Goal: Entertainment & Leisure: Consume media (video, audio)

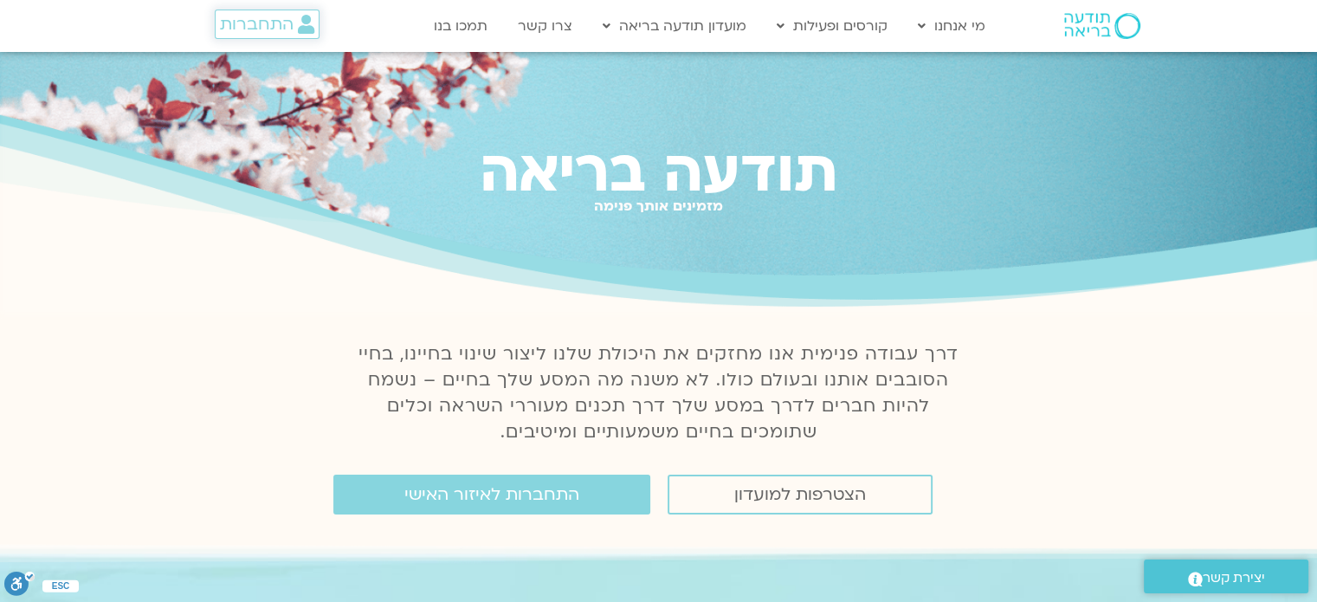
click at [298, 16] on icon at bounding box center [306, 24] width 16 height 19
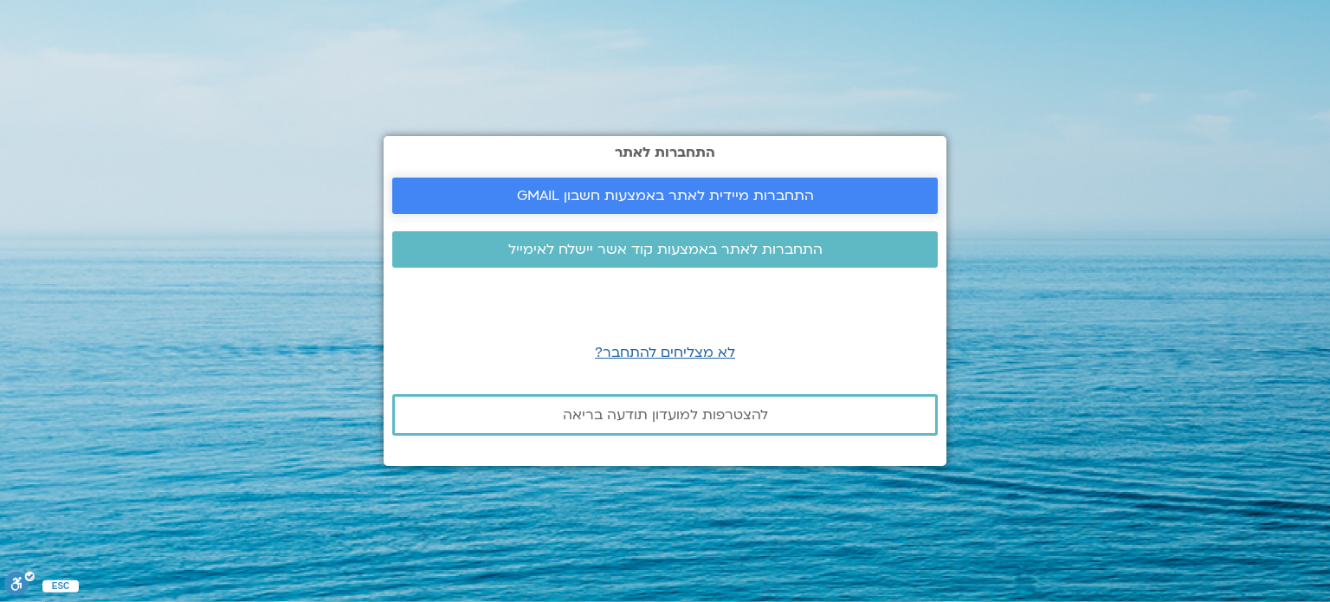
click at [584, 194] on span "התחברות מיידית לאתר באמצעות חשבון GMAIL" at bounding box center [665, 196] width 297 height 16
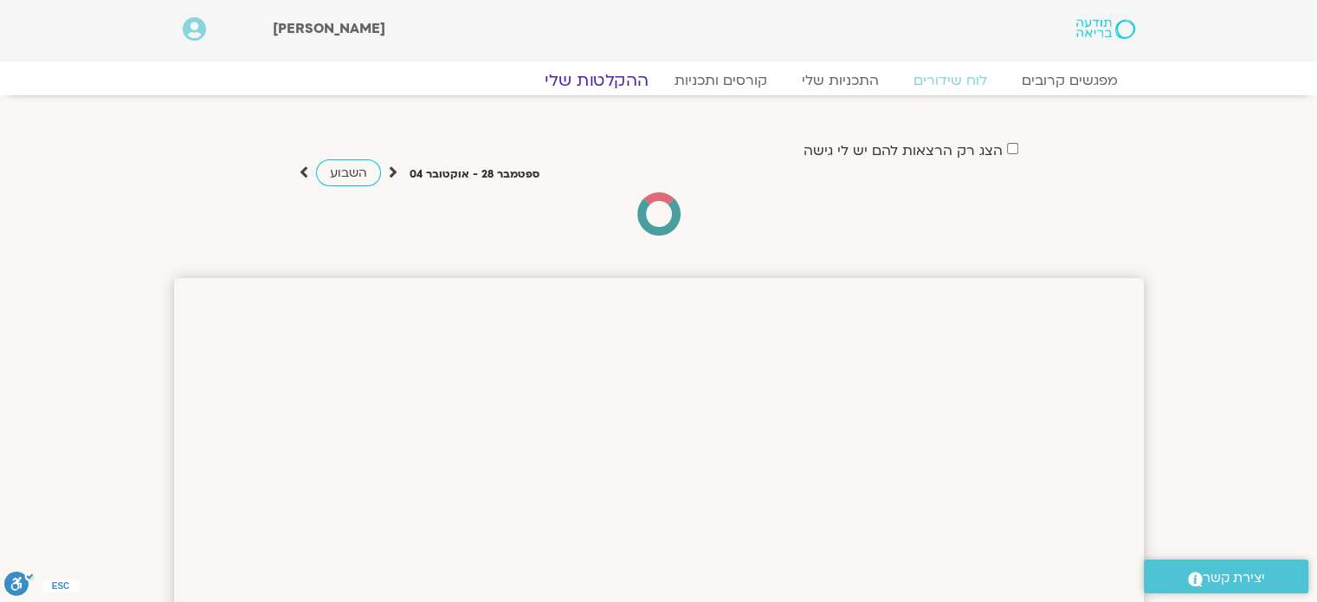
click at [608, 75] on link "ההקלטות שלי" at bounding box center [596, 80] width 145 height 21
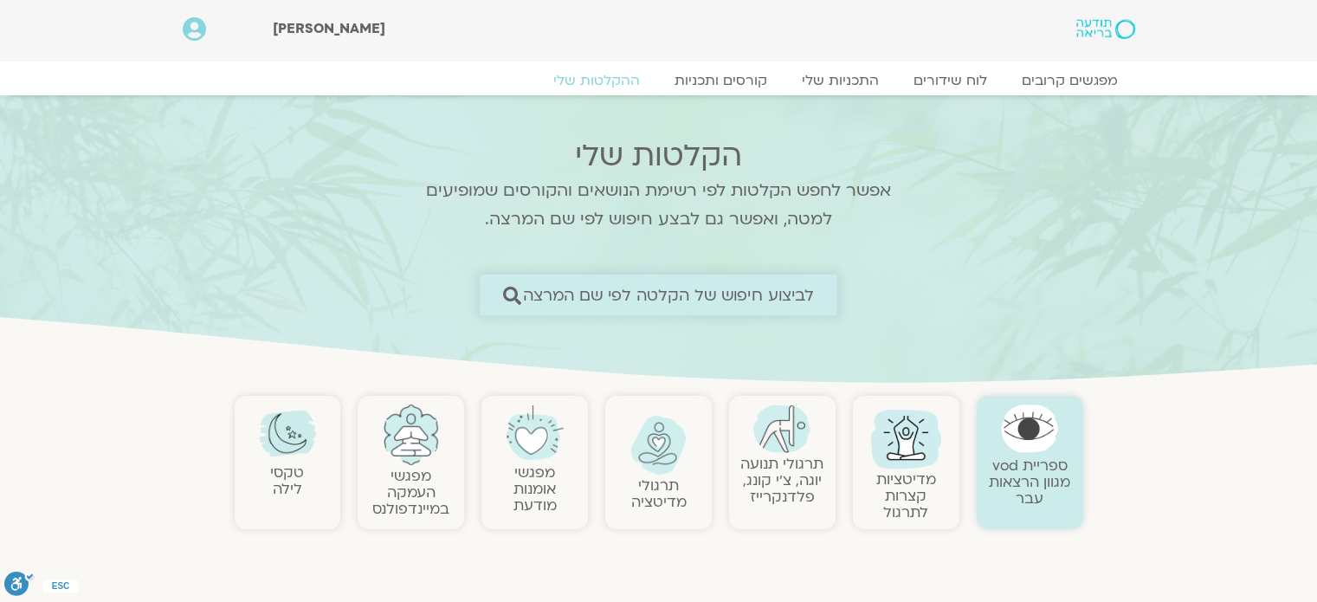
click at [641, 301] on span "לביצוע חיפוש של הקלטה לפי שם המרצה" at bounding box center [669, 295] width 292 height 18
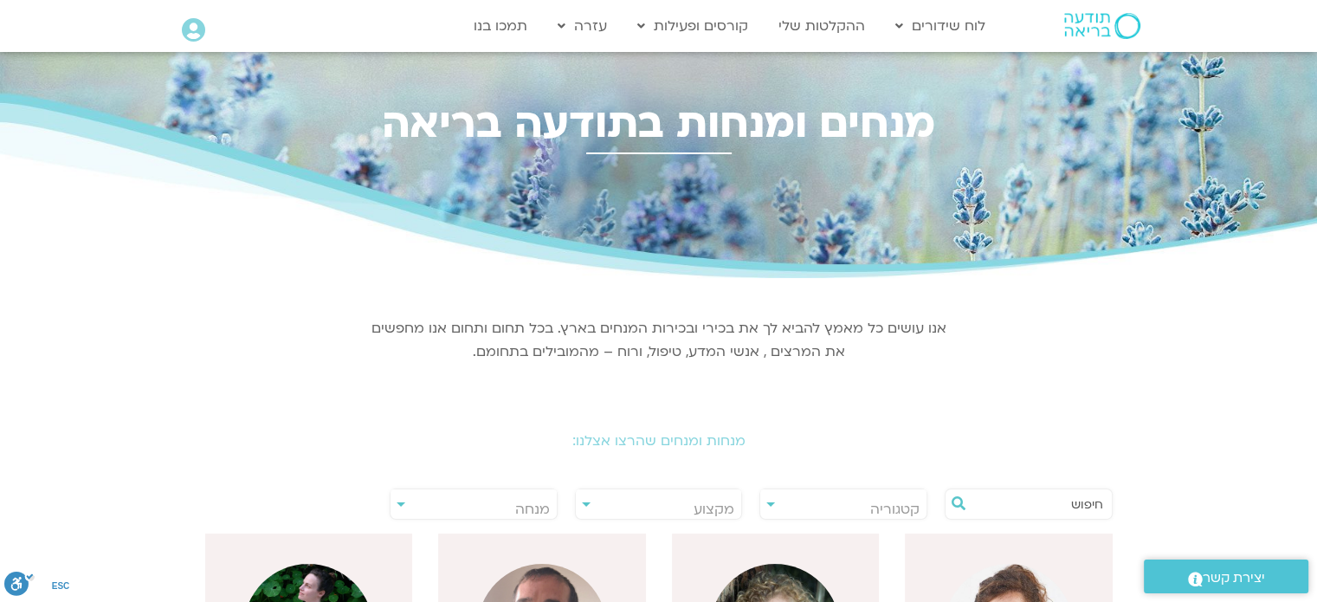
click at [987, 499] on input "text" at bounding box center [1037, 503] width 132 height 29
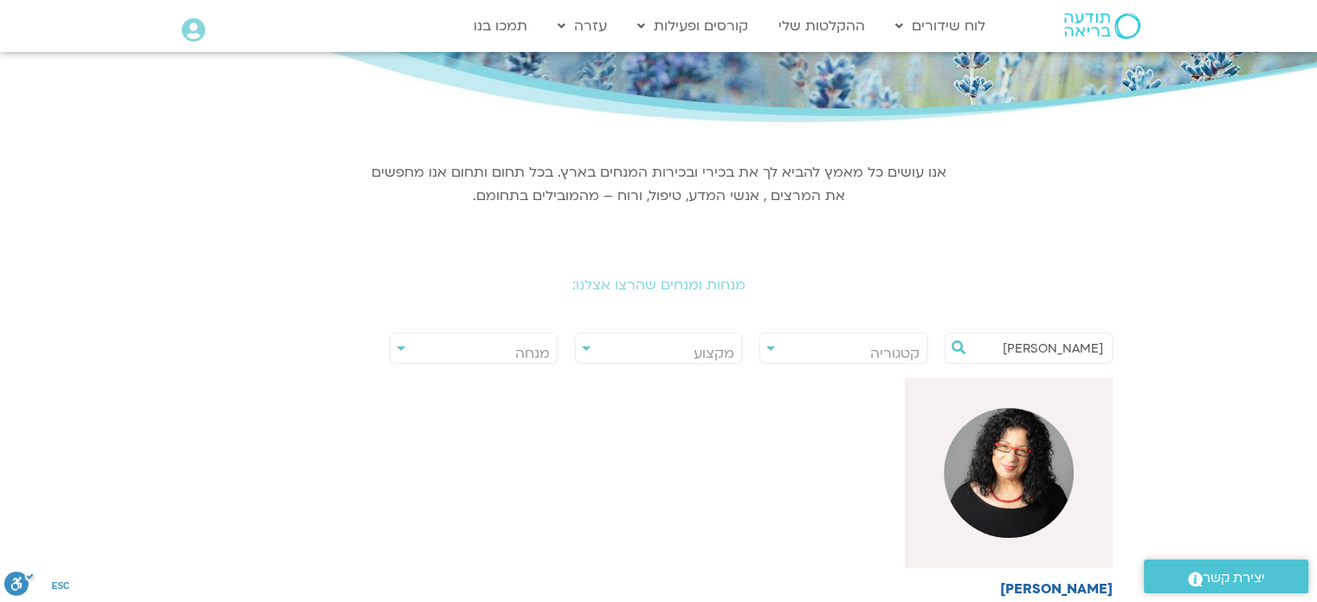
scroll to position [161, 0]
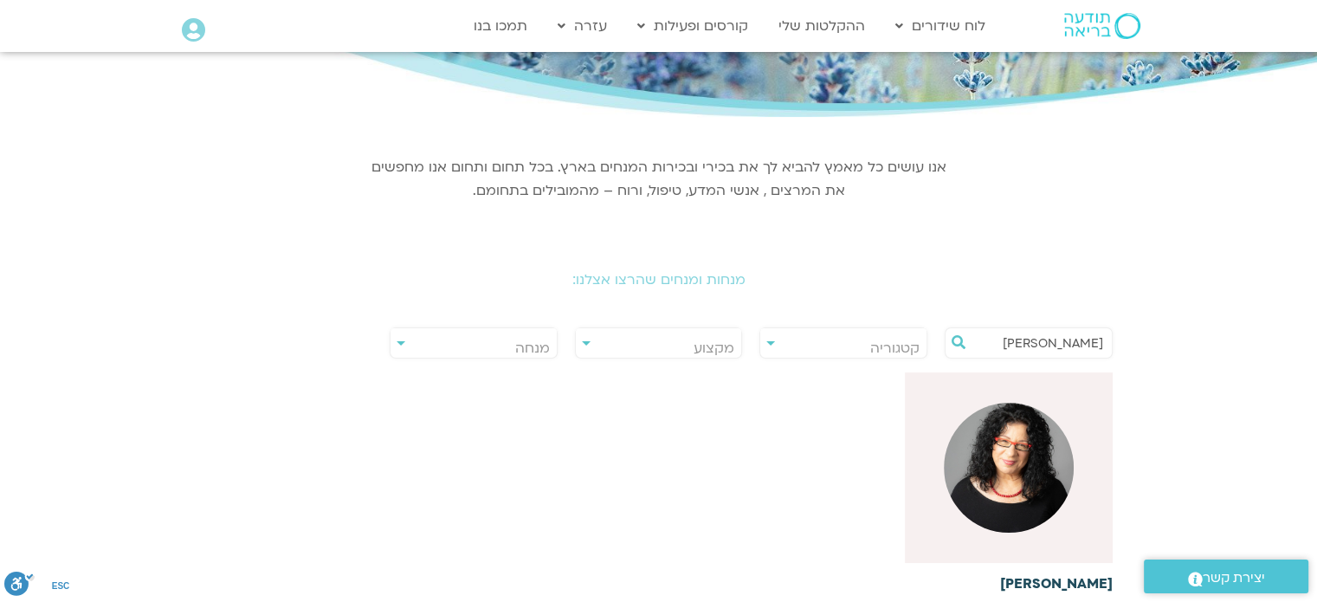
type input "ארנינה"
click at [1002, 440] on img at bounding box center [1009, 468] width 130 height 130
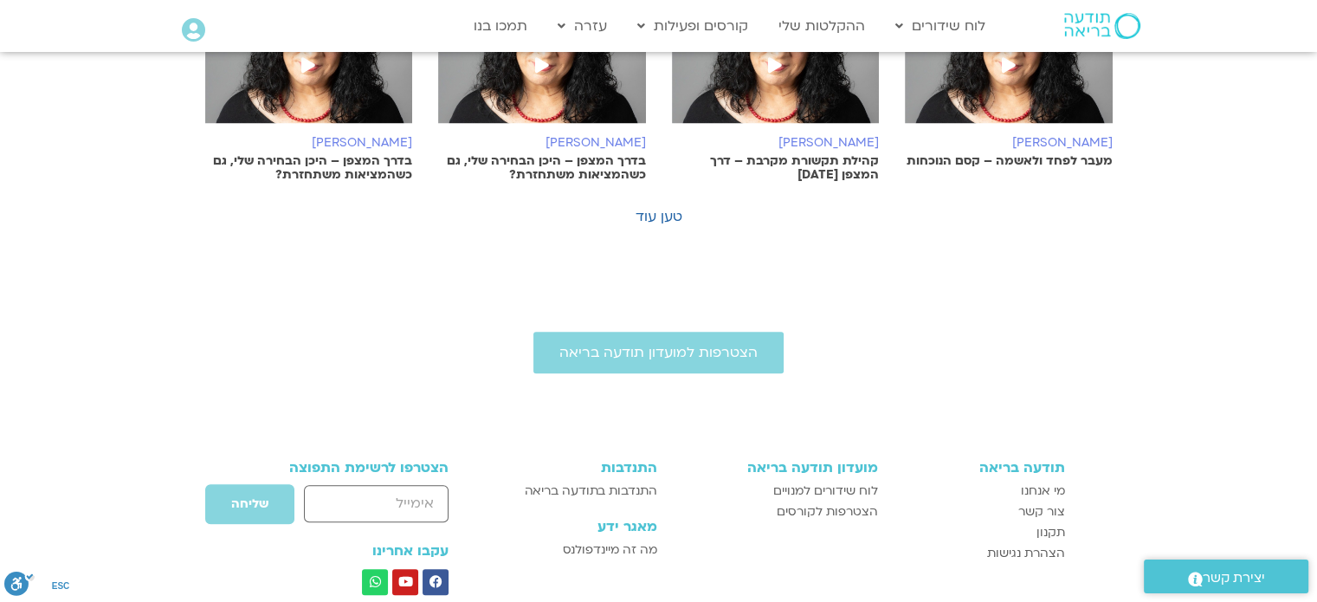
scroll to position [1307, 0]
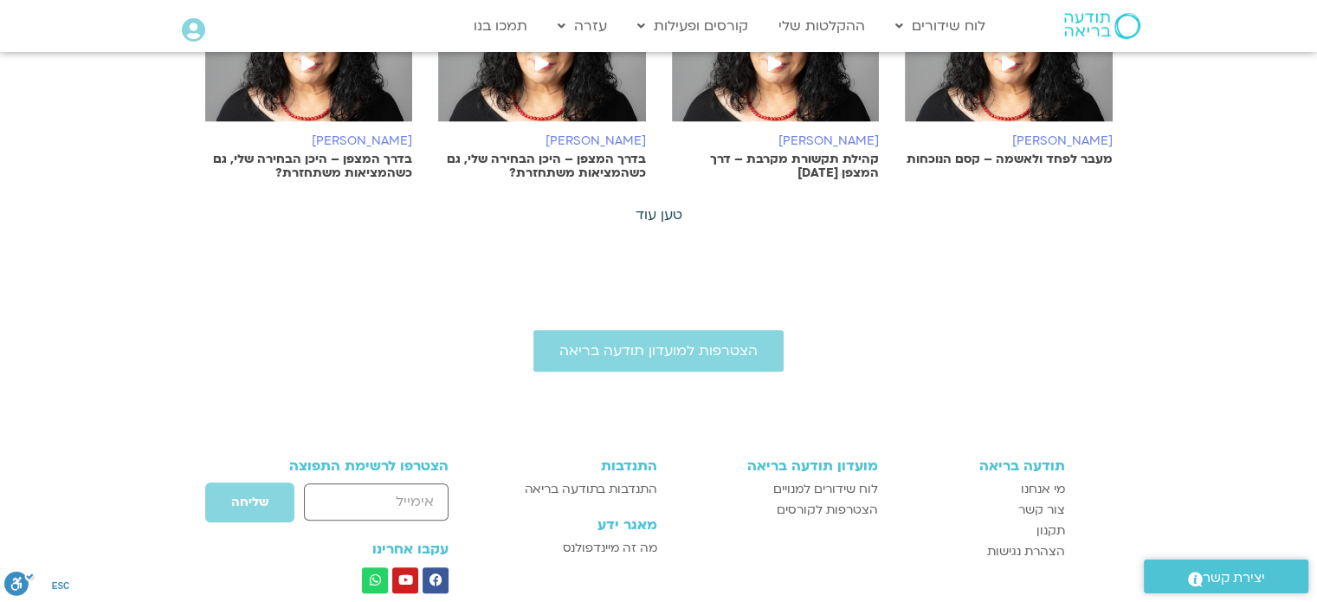
click at [672, 219] on link "טען עוד" at bounding box center [658, 214] width 47 height 19
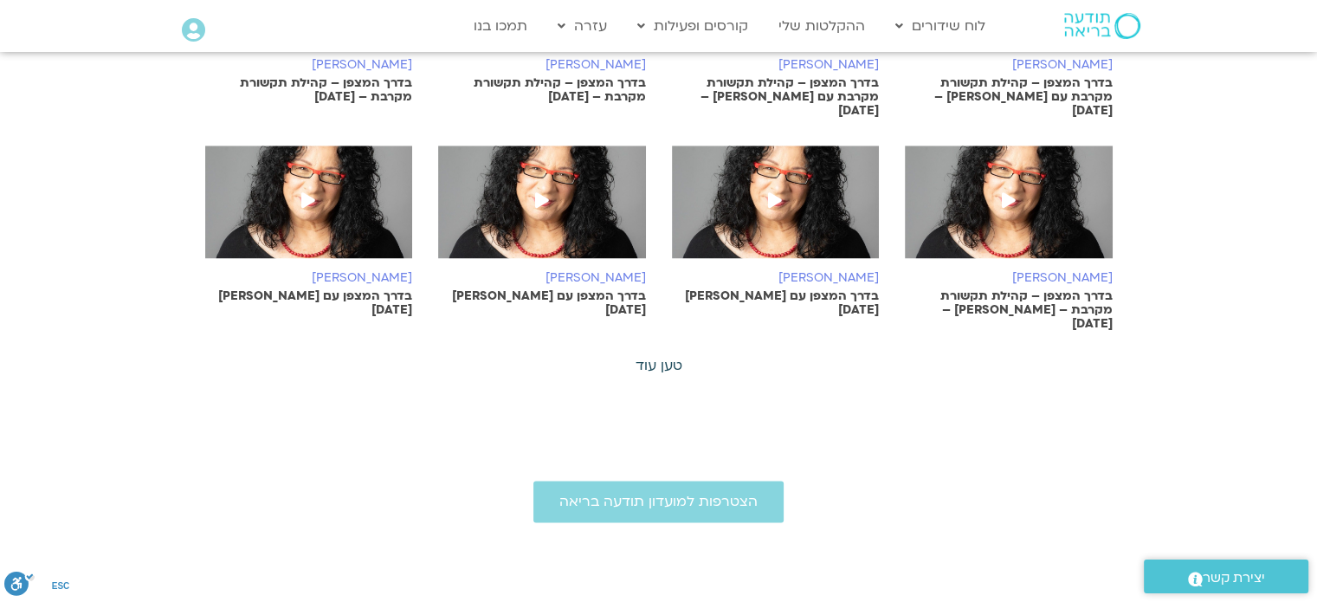
scroll to position [2038, 0]
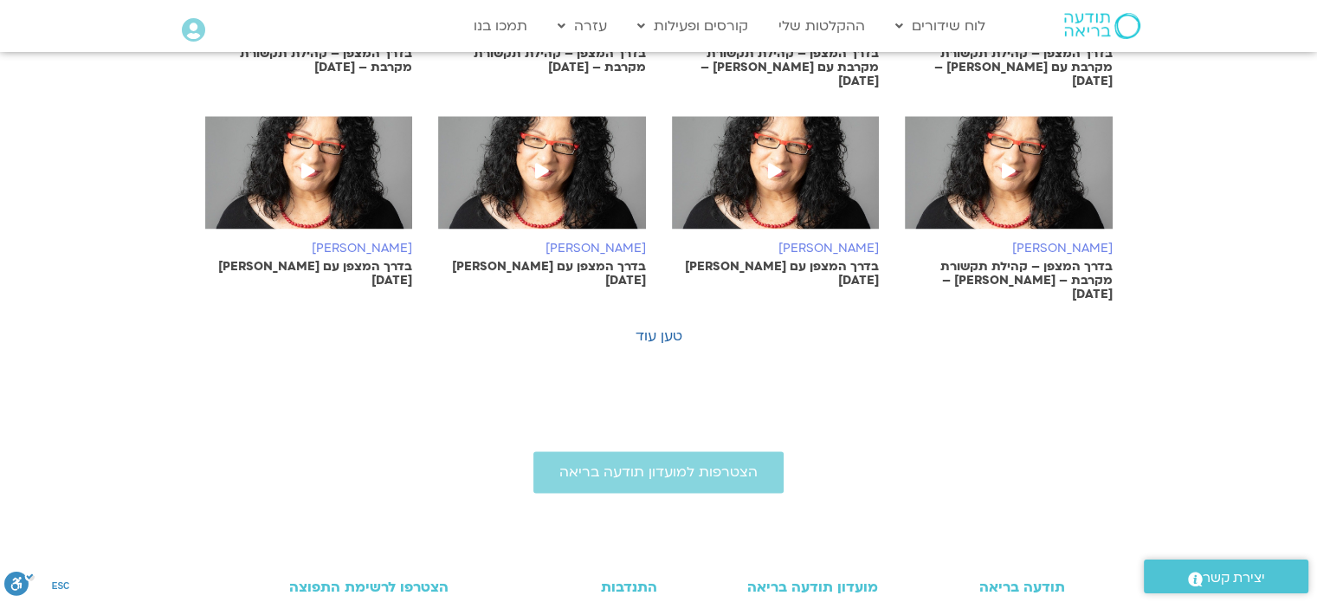
click at [657, 326] on link "טען עוד" at bounding box center [658, 335] width 47 height 19
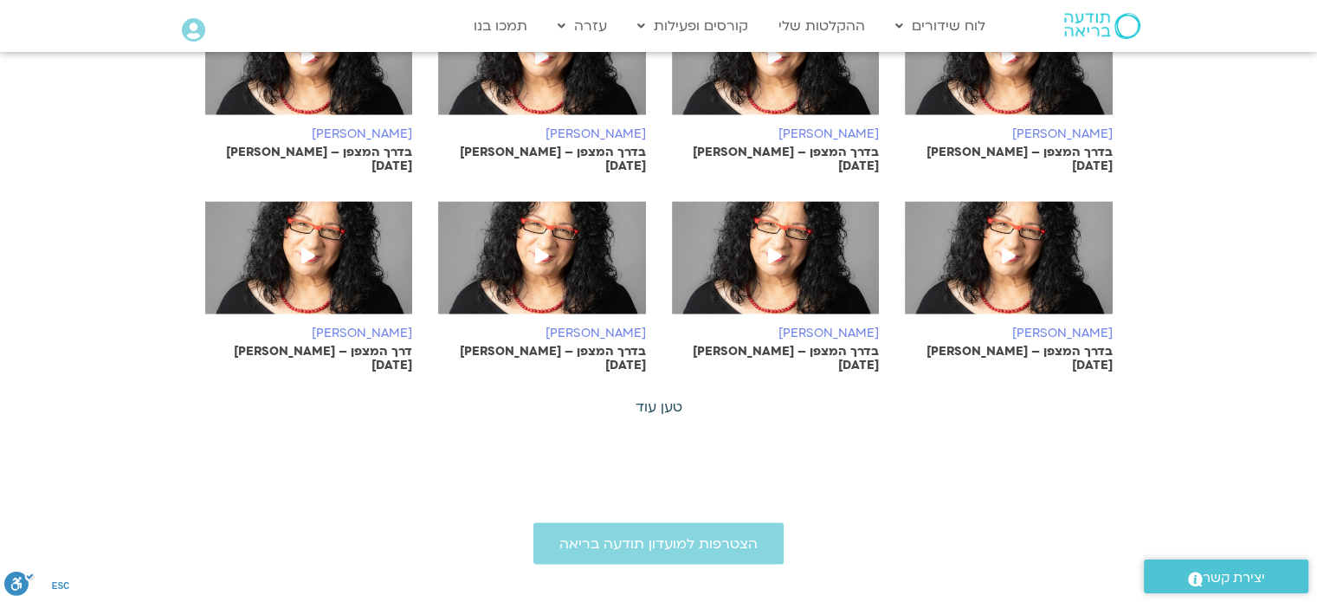
scroll to position [2763, 0]
click at [662, 397] on link "טען עוד" at bounding box center [658, 406] width 47 height 19
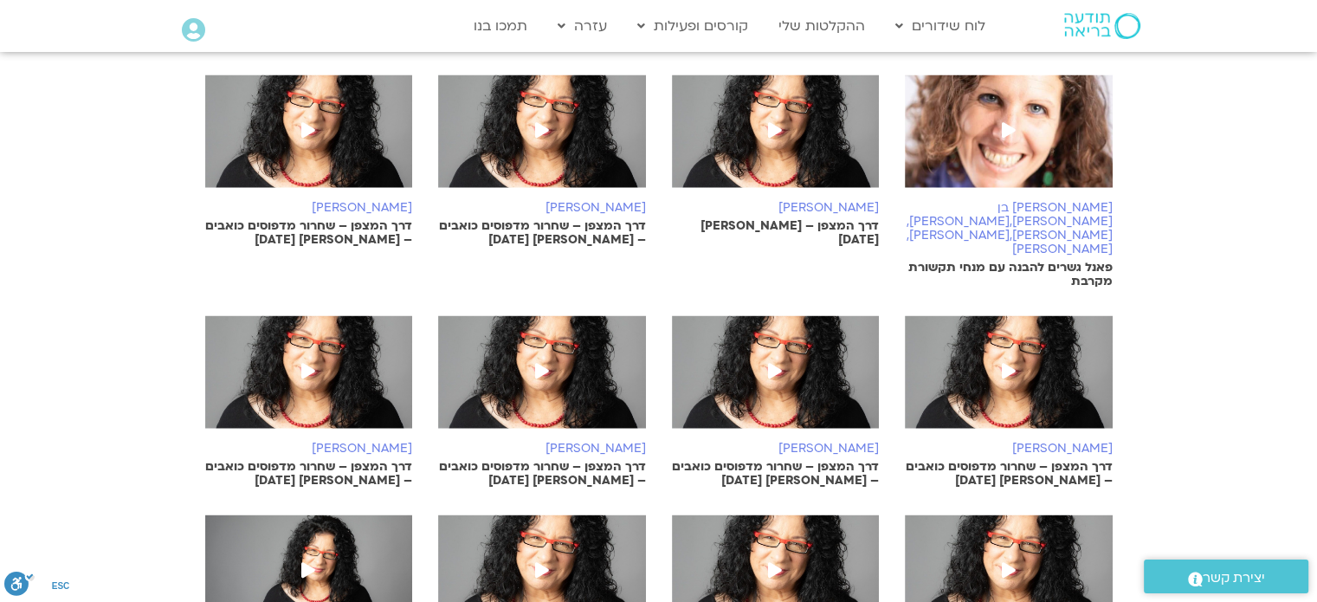
scroll to position [3289, 0]
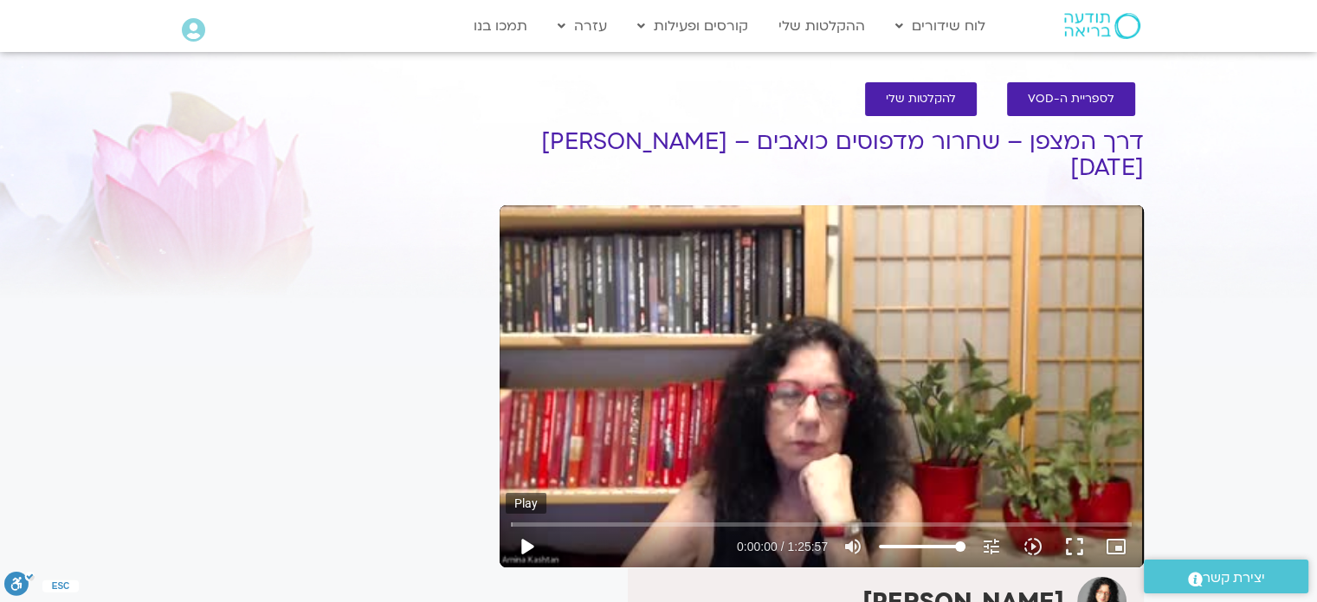
click at [528, 541] on button "play_arrow" at bounding box center [527, 546] width 42 height 42
click at [760, 521] on input "Seek" at bounding box center [821, 524] width 621 height 10
click at [736, 525] on input "Seek" at bounding box center [821, 524] width 621 height 10
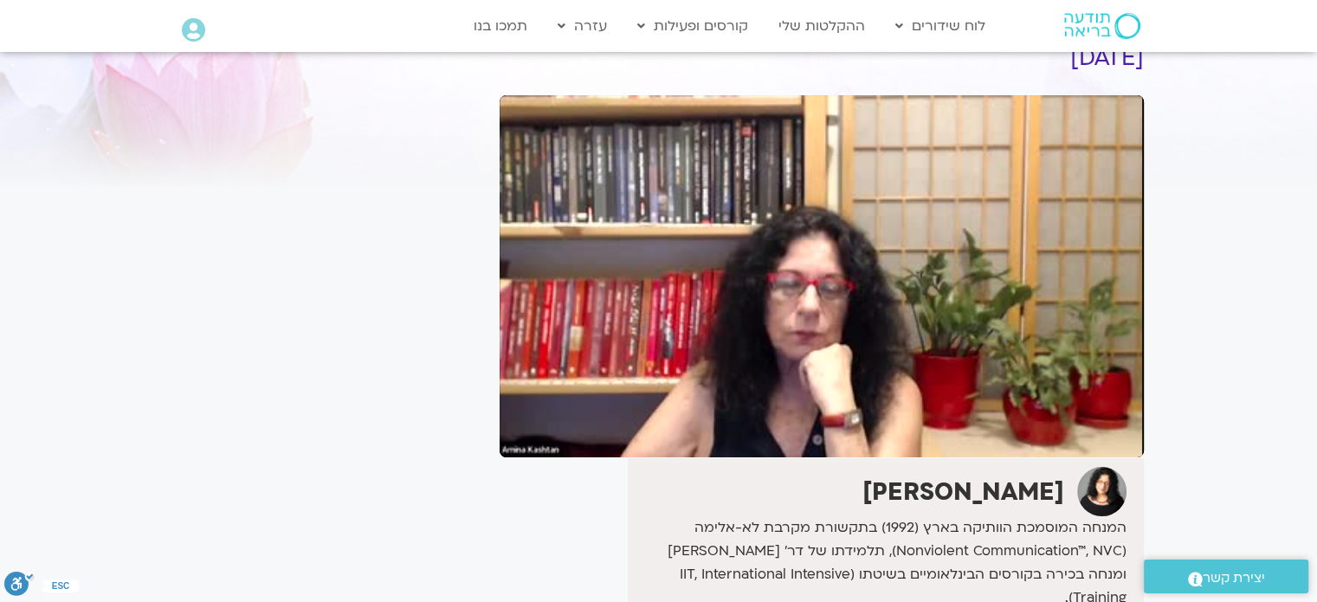
scroll to position [111, 0]
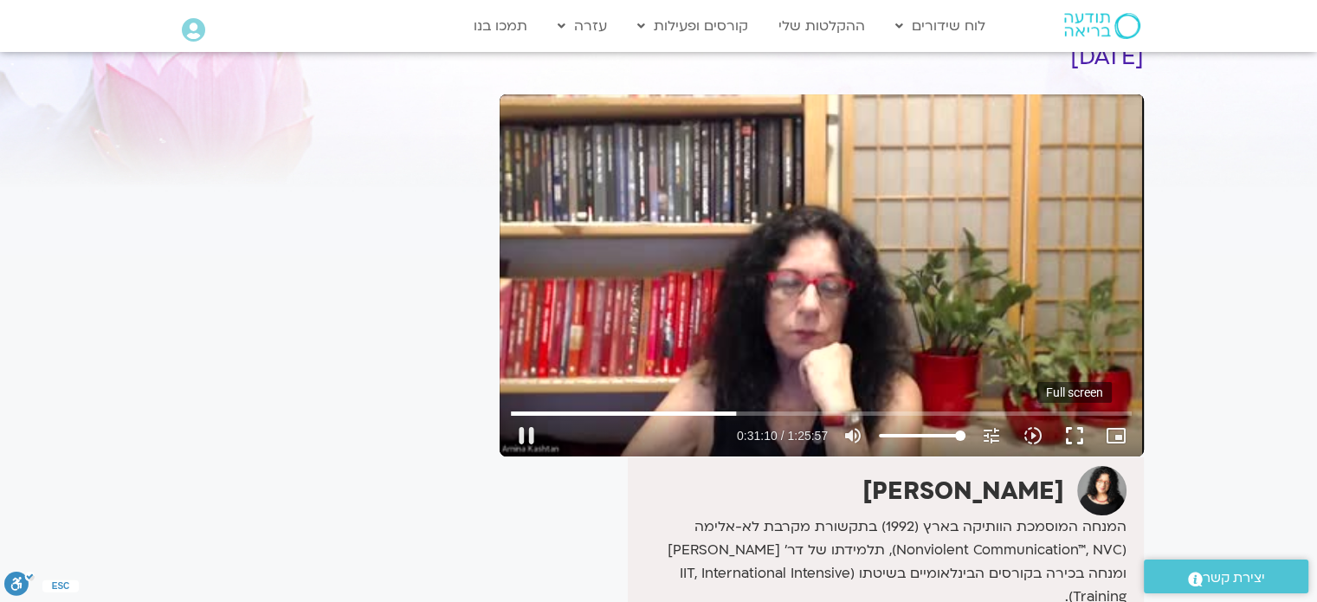
click at [1071, 443] on button "fullscreen" at bounding box center [1074, 436] width 42 height 42
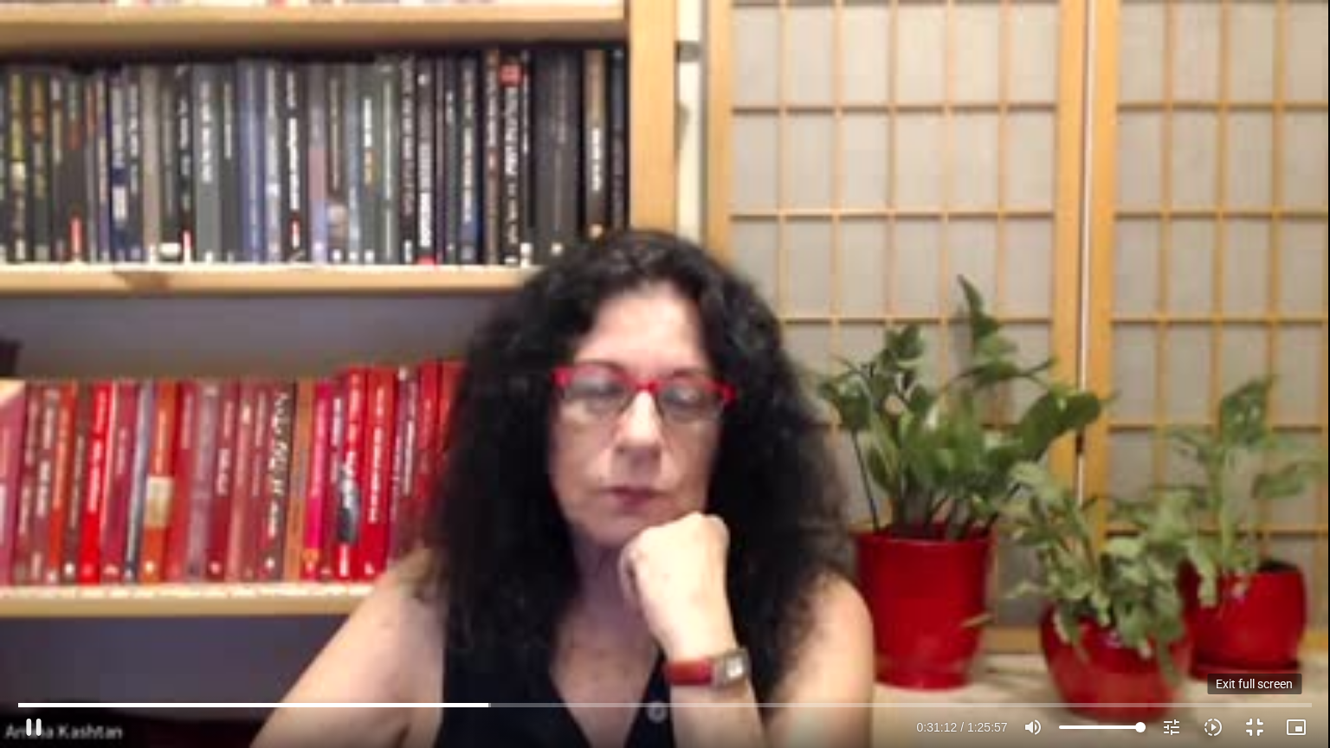
click at [1247, 601] on button "fullscreen_exit" at bounding box center [1255, 727] width 42 height 42
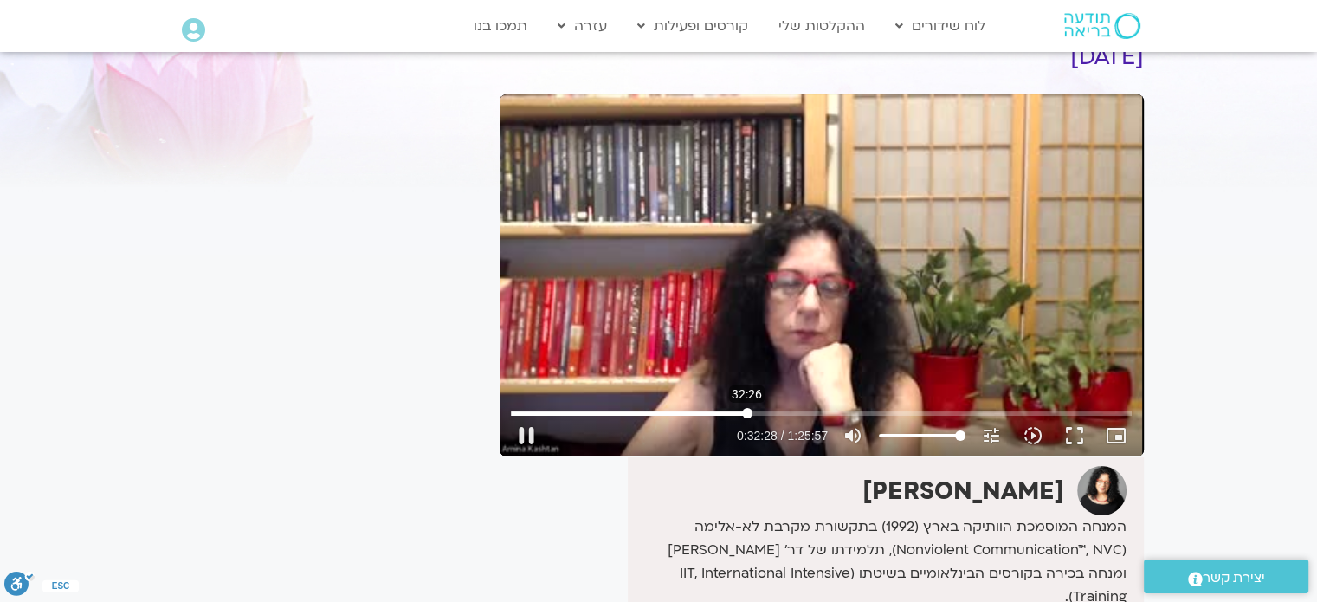
click at [746, 411] on input "Seek" at bounding box center [821, 413] width 621 height 10
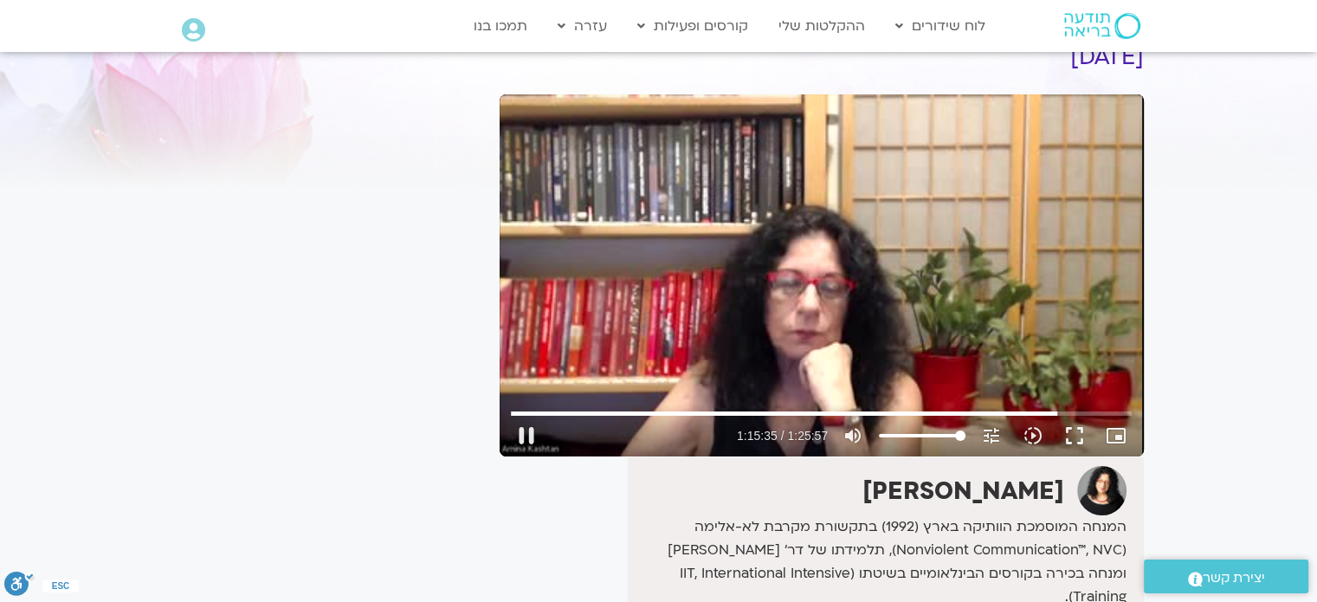
type input "4535.251998"
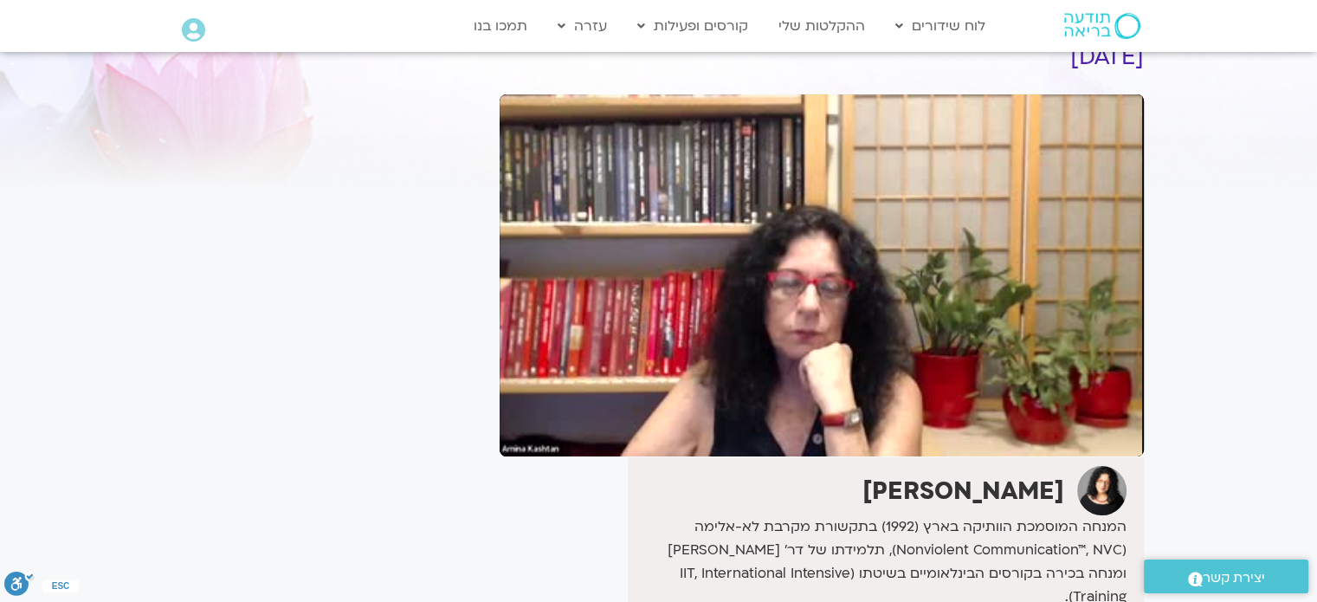
type input "4725.826129"
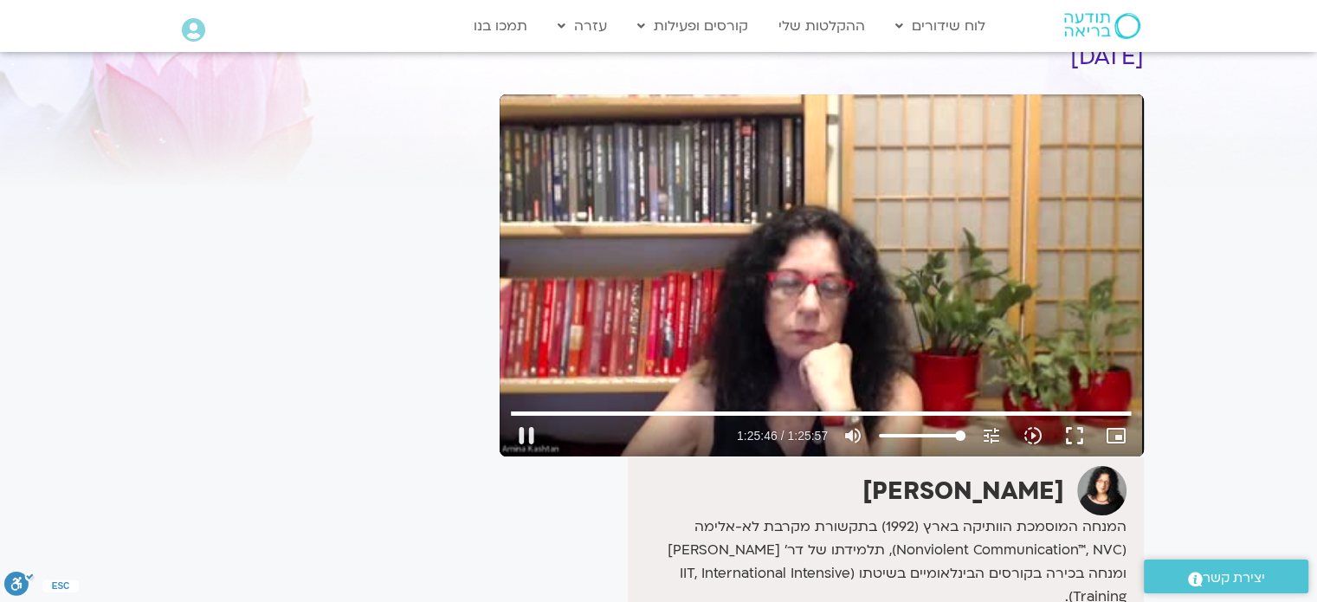
click at [816, 310] on div "Skip Ad 3:28 pause 1:25:46 / 1:25:57 volume_up Mute tune Resolution Auto 240p s…" at bounding box center [821, 275] width 644 height 362
type input "5147.065427"
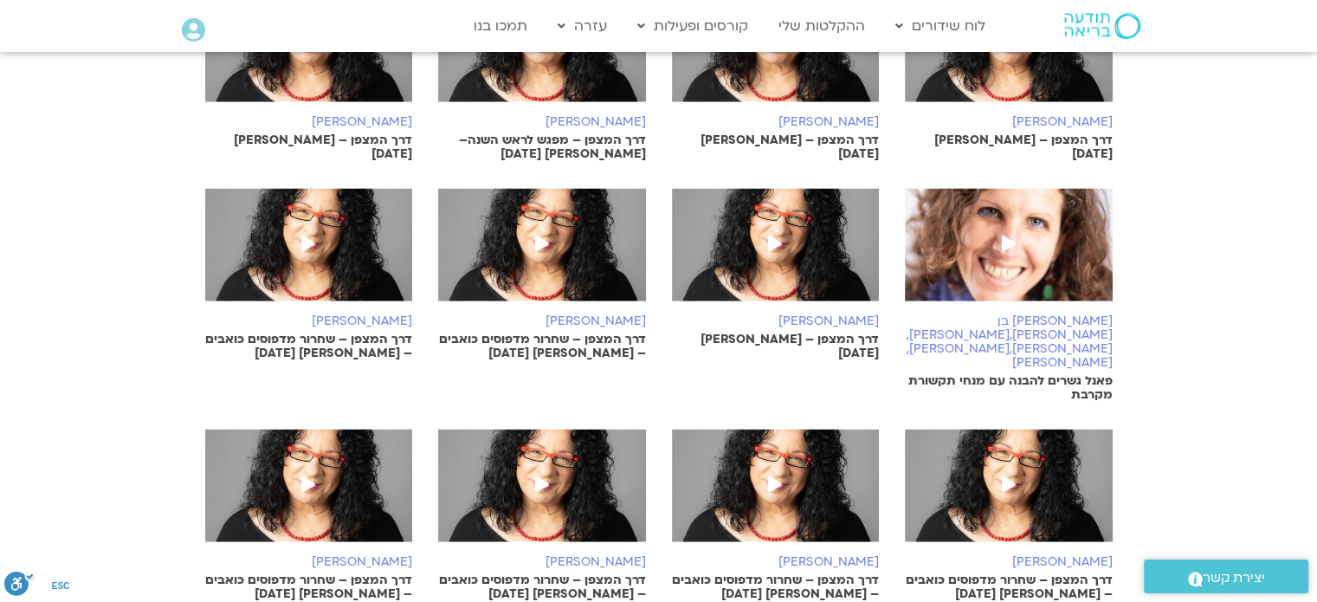
scroll to position [3172, 0]
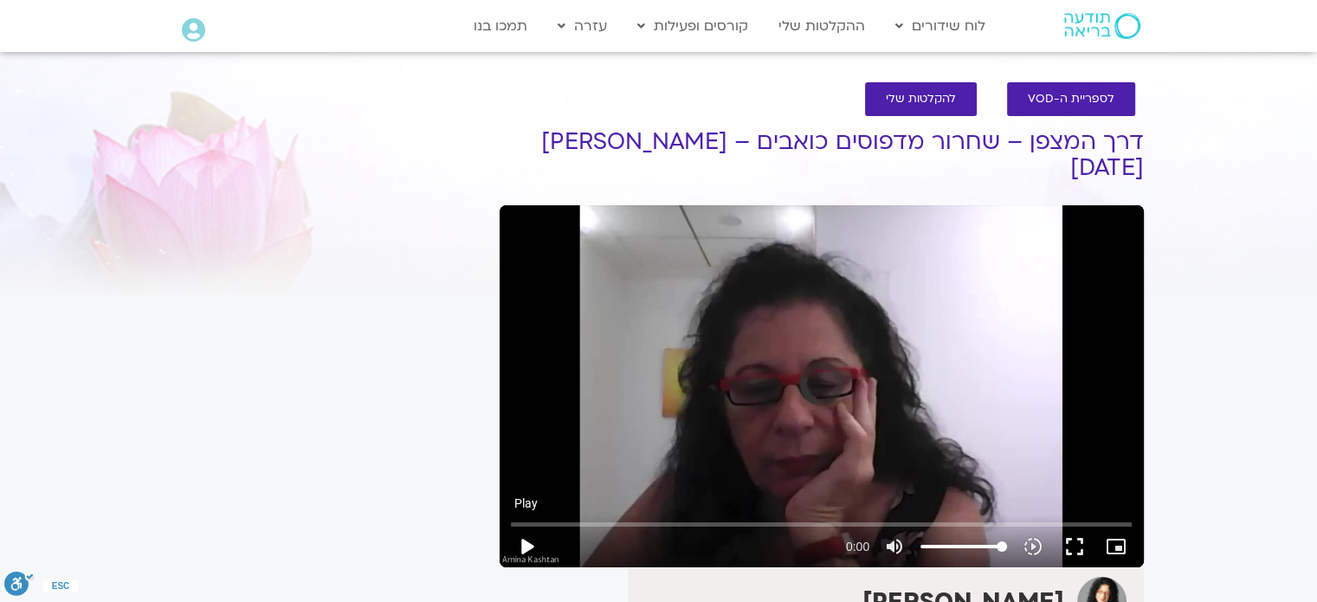
click at [524, 544] on button "play_arrow" at bounding box center [527, 546] width 42 height 42
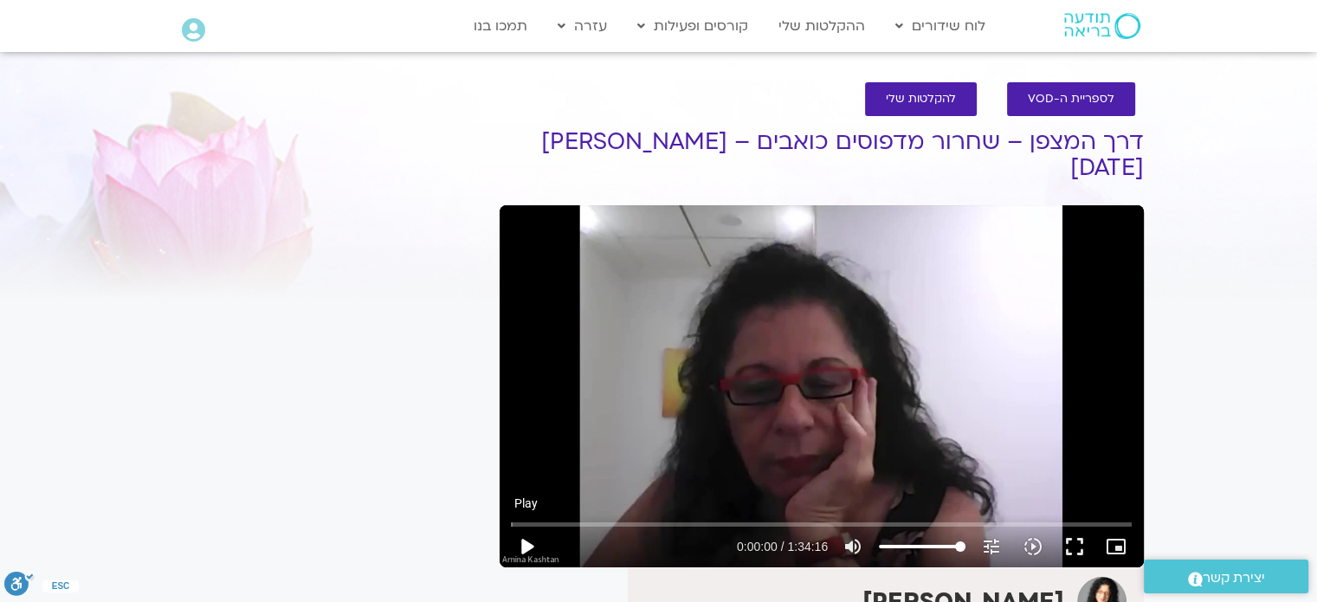
click at [514, 552] on button "play_arrow" at bounding box center [527, 546] width 42 height 42
click at [668, 312] on div "Skip Ad 1:18:06 pause 0:01:14 / 1:34:16 volume_up Mute tune Resolution Auto 720…" at bounding box center [821, 386] width 644 height 362
click at [522, 543] on button "play_arrow" at bounding box center [527, 546] width 42 height 42
click at [1080, 543] on button "fullscreen" at bounding box center [1074, 546] width 42 height 42
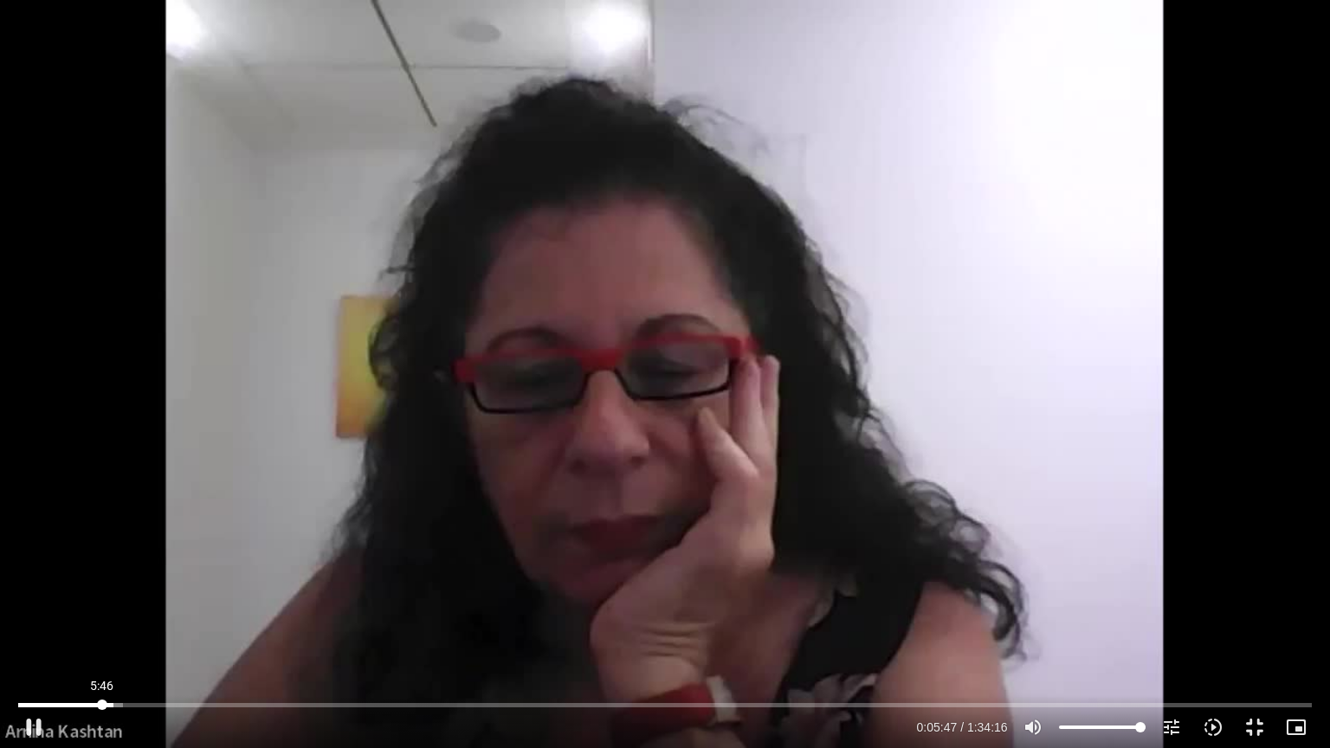
click at [102, 601] on input "Seek" at bounding box center [664, 704] width 1292 height 10
click at [88, 601] on input "Seek" at bounding box center [664, 704] width 1292 height 10
click at [86, 601] on input "Seek" at bounding box center [664, 704] width 1292 height 10
click at [114, 601] on input "Seek" at bounding box center [664, 704] width 1292 height 10
click at [301, 590] on div "Skip Ad 3:36 pause 0:17:48 / 1:34:16 volume_up Mute tune Resolution Auto 720p s…" at bounding box center [665, 374] width 1330 height 748
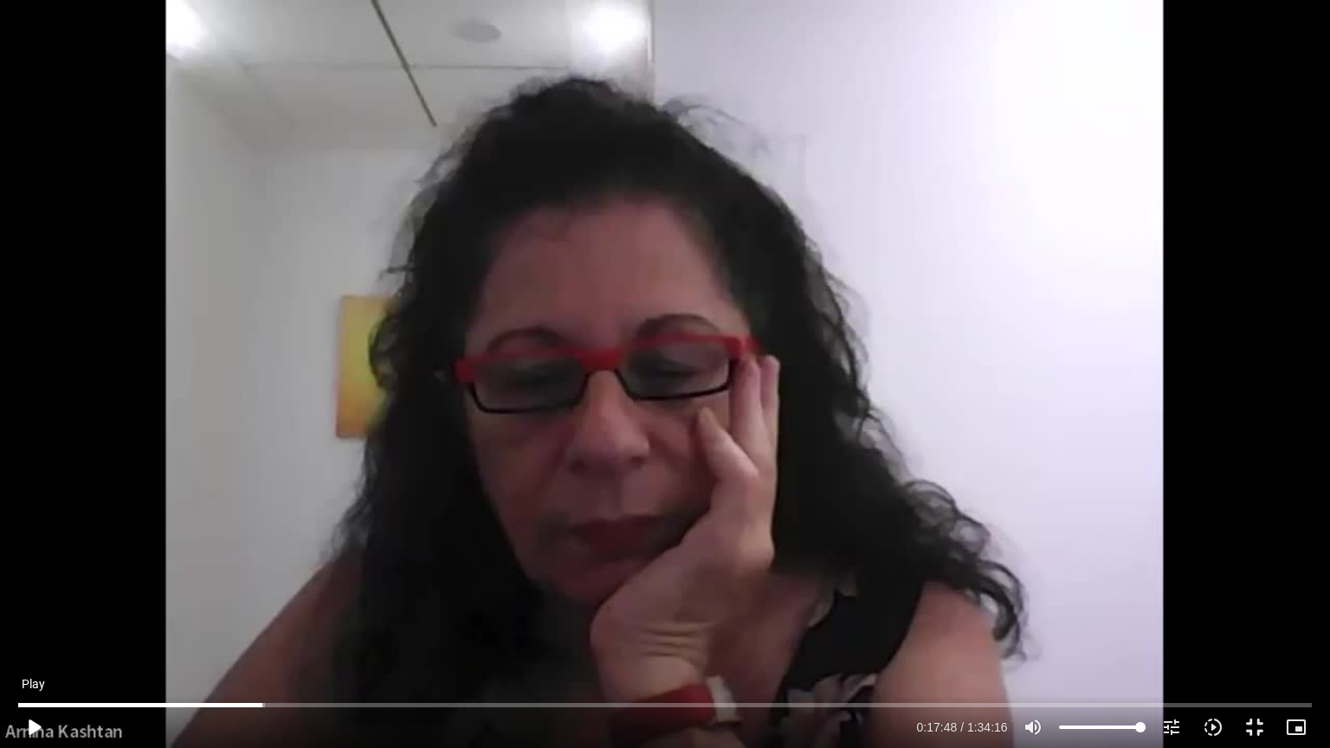
click at [33, 601] on button "play_arrow" at bounding box center [34, 727] width 42 height 42
click at [0, 421] on div "Skip Ad 3:36 pause 0:22:42 / 1:34:16 volume_up Mute tune Resolution Auto 720p s…" at bounding box center [665, 374] width 1330 height 748
type input "1362.671664"
click at [1252, 601] on button "fullscreen_exit" at bounding box center [1255, 727] width 42 height 42
